Goal: Information Seeking & Learning: Check status

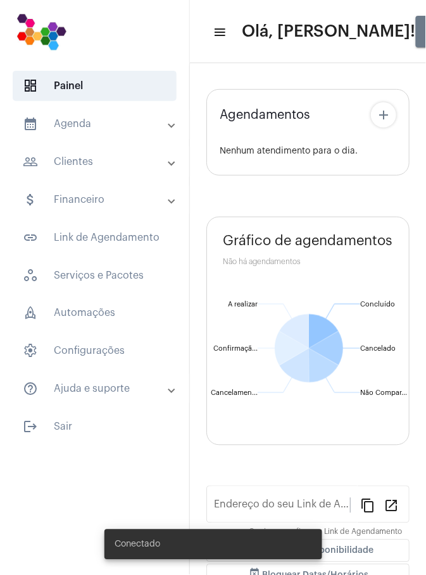
click at [87, 125] on mat-panel-title "calendar_month_outlined Agenda" at bounding box center [96, 123] width 146 height 15
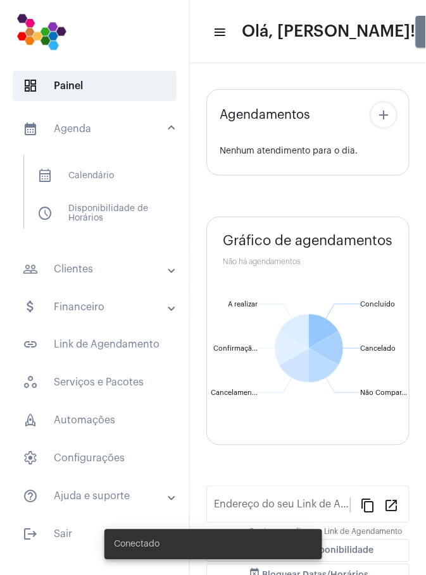
type input "[URL][DOMAIN_NAME]"
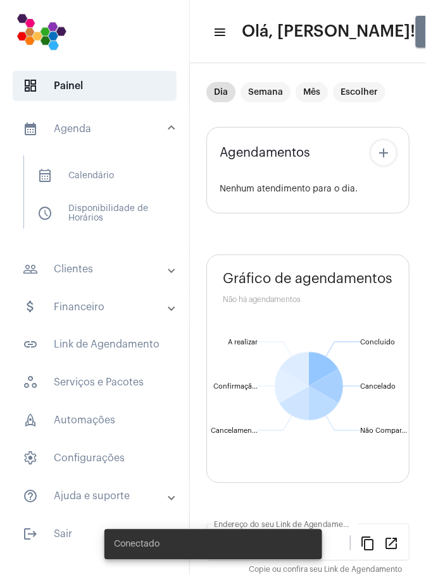
click at [111, 172] on span "calendar_month_outlined Calendário" at bounding box center [93, 176] width 133 height 30
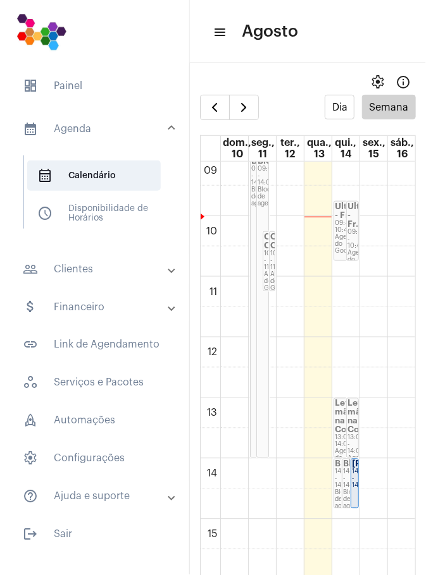
scroll to position [564, 0]
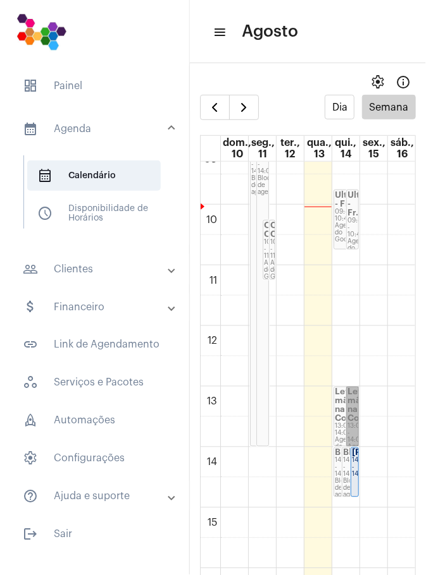
click at [351, 414] on link "Levar mãe na Co... 13:00 - 14:00 Agenda do Google" at bounding box center [352, 417] width 13 height 60
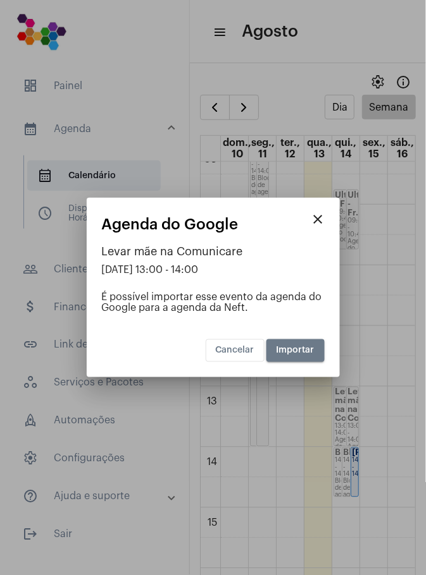
click at [248, 353] on span "Cancelar" at bounding box center [235, 351] width 39 height 9
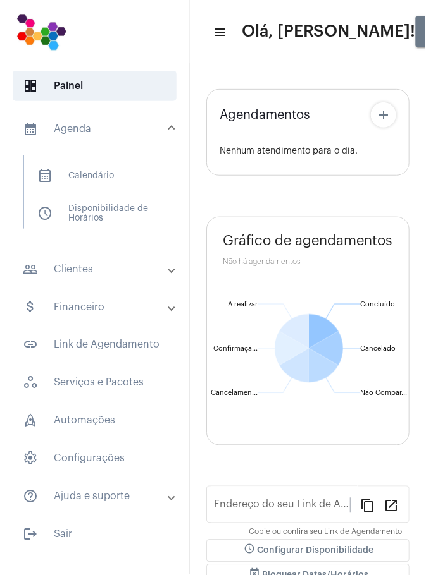
type input "[URL][DOMAIN_NAME]"
